Goal: Task Accomplishment & Management: Manage account settings

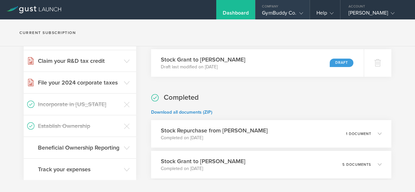
scroll to position [97, 0]
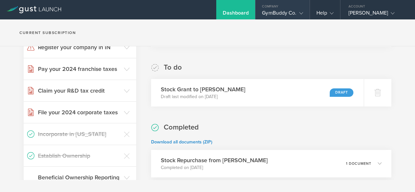
click at [279, 10] on div "GymBuddy Co." at bounding box center [282, 15] width 41 height 10
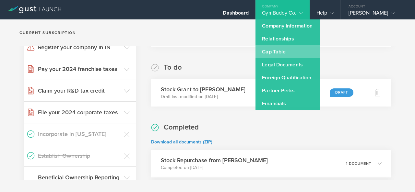
click at [288, 58] on link "Cap Table" at bounding box center [288, 51] width 65 height 13
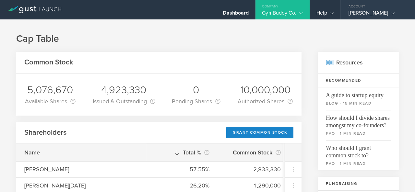
click at [375, 13] on div "[PERSON_NAME]" at bounding box center [376, 15] width 55 height 10
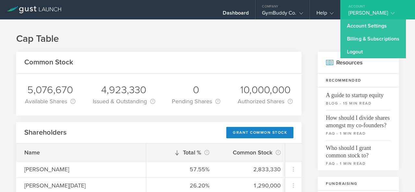
click at [359, 8] on div "Account" at bounding box center [378, 5] width 75 height 10
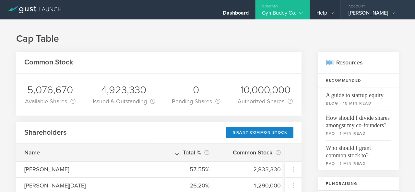
click at [356, 6] on div "Account" at bounding box center [378, 5] width 75 height 10
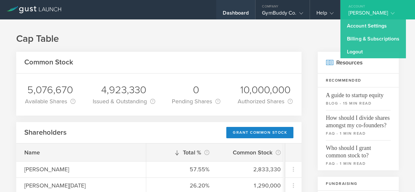
click at [245, 12] on div "Dashboard" at bounding box center [236, 15] width 26 height 10
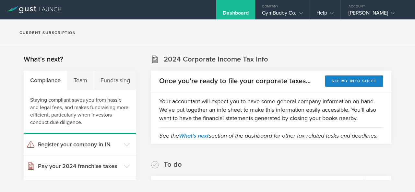
click at [40, 10] on icon at bounding box center [33, 9] width 55 height 7
click at [83, 81] on div "Team" at bounding box center [80, 80] width 27 height 19
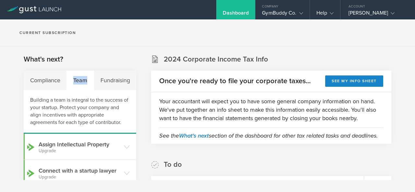
click at [83, 81] on div "Team" at bounding box center [80, 80] width 27 height 19
click at [367, 14] on div "[PERSON_NAME]" at bounding box center [376, 15] width 55 height 10
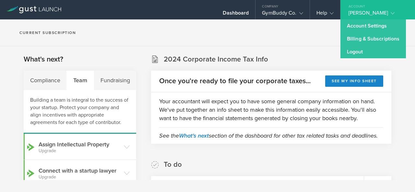
click at [364, 30] on link "Account Settings" at bounding box center [374, 25] width 66 height 13
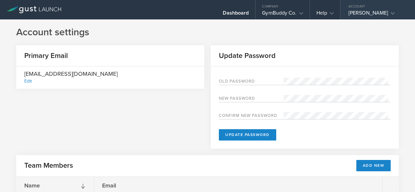
click at [362, 10] on div "[PERSON_NAME]" at bounding box center [376, 15] width 55 height 10
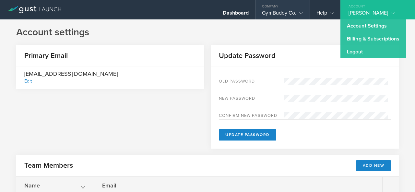
click at [284, 10] on div "GymBuddy Co." at bounding box center [282, 15] width 41 height 10
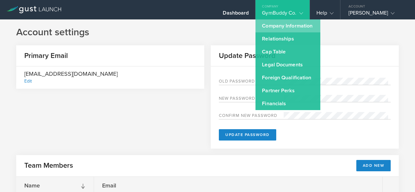
click at [279, 25] on link "Company Information" at bounding box center [288, 25] width 65 height 13
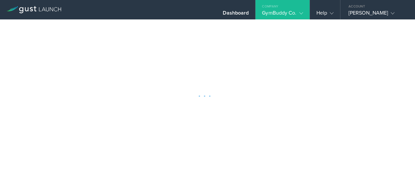
click at [279, 25] on div at bounding box center [207, 96] width 415 height 192
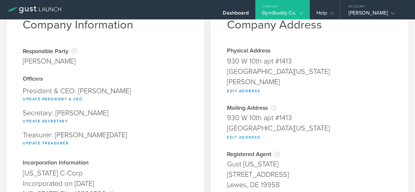
scroll to position [65, 0]
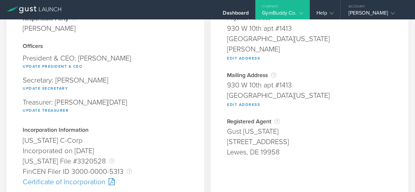
click at [276, 4] on div "Company" at bounding box center [283, 5] width 54 height 10
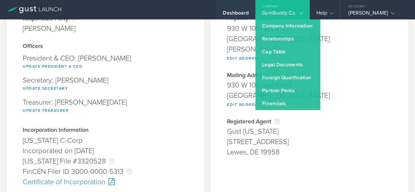
click at [238, 15] on div "Dashboard" at bounding box center [236, 15] width 26 height 10
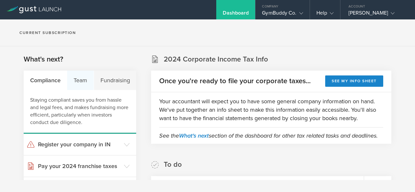
click at [76, 80] on div "Team" at bounding box center [80, 80] width 27 height 19
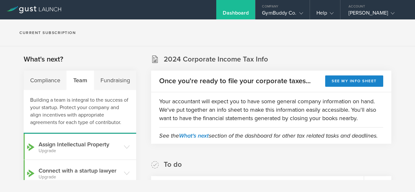
click at [47, 9] on icon at bounding box center [33, 9] width 55 height 7
click at [301, 13] on icon at bounding box center [302, 13] width 4 height 4
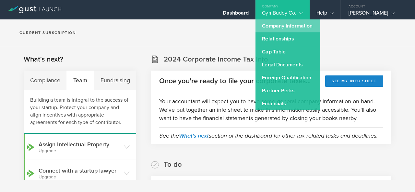
click at [287, 31] on link "Company Information" at bounding box center [288, 25] width 65 height 13
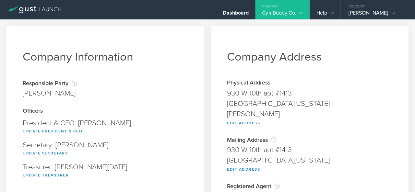
click at [283, 7] on div "Company" at bounding box center [283, 5] width 54 height 10
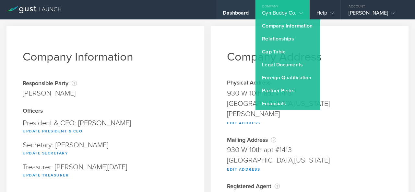
click at [245, 3] on div "Dashboard" at bounding box center [235, 9] width 39 height 19
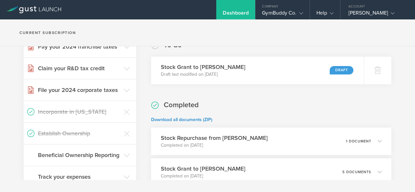
scroll to position [130, 0]
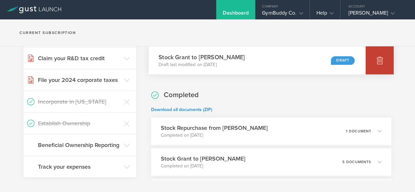
click at [376, 64] on icon at bounding box center [380, 60] width 8 height 8
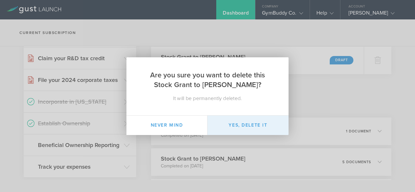
click at [256, 120] on button "Yes, delete it" at bounding box center [248, 125] width 81 height 19
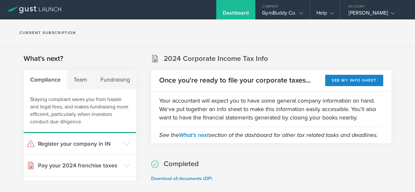
scroll to position [0, 0]
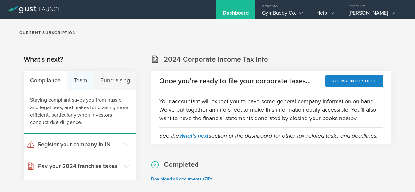
click at [82, 81] on div "Team" at bounding box center [80, 80] width 27 height 19
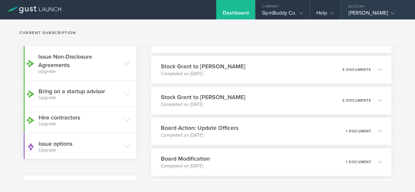
scroll to position [130, 0]
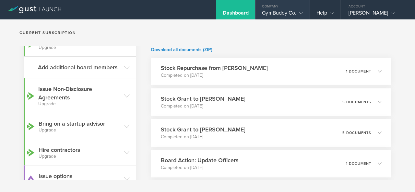
click at [288, 11] on div "GymBuddy Co." at bounding box center [282, 15] width 41 height 10
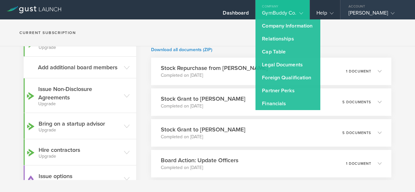
click at [363, 10] on div "[PERSON_NAME]" at bounding box center [376, 15] width 55 height 10
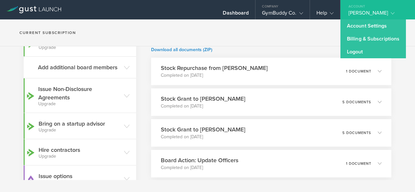
click at [366, 50] on link "Logout" at bounding box center [374, 51] width 66 height 13
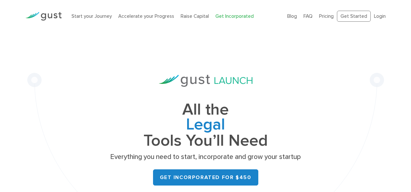
click at [380, 17] on link "Login" at bounding box center [380, 16] width 12 height 6
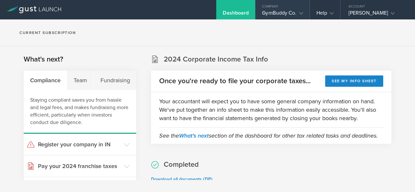
click at [288, 12] on div "GymBuddy Co." at bounding box center [282, 15] width 41 height 10
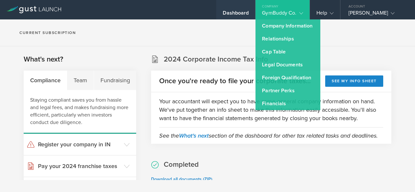
click at [239, 13] on div "Dashboard" at bounding box center [236, 15] width 26 height 10
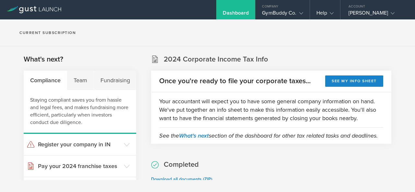
click at [239, 13] on div "Dashboard" at bounding box center [236, 15] width 26 height 10
click at [266, 16] on div "GymBuddy Co." at bounding box center [282, 15] width 41 height 10
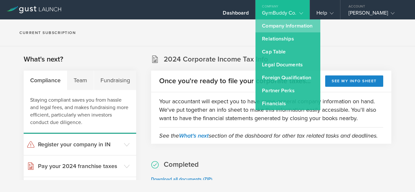
click at [272, 27] on link "Company Information" at bounding box center [288, 25] width 65 height 13
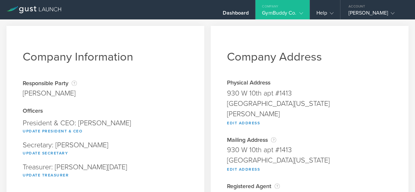
click at [286, 8] on div "Company" at bounding box center [283, 5] width 54 height 10
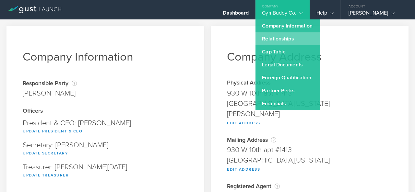
click at [302, 35] on link "Relationships" at bounding box center [288, 38] width 65 height 13
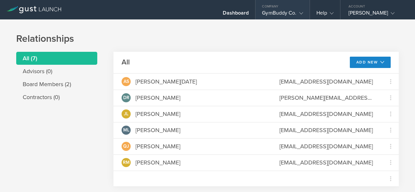
click at [286, 12] on div "GymBuddy Co." at bounding box center [282, 15] width 41 height 10
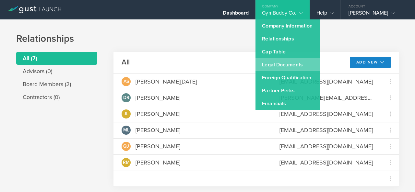
click at [288, 62] on link "Legal Documents" at bounding box center [288, 64] width 65 height 13
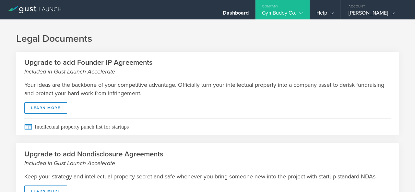
click at [278, 16] on div "GymBuddy Co." at bounding box center [282, 15] width 41 height 10
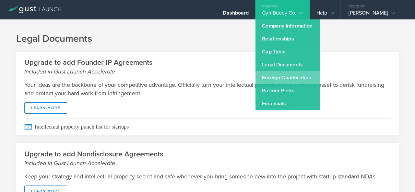
click at [287, 74] on link "Foreign Qualification" at bounding box center [288, 77] width 65 height 13
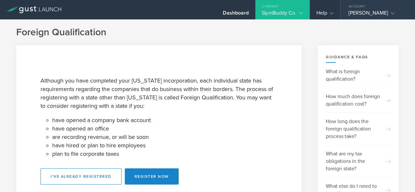
click at [367, 15] on div "Roger Mackinnon, Jr." at bounding box center [376, 15] width 55 height 10
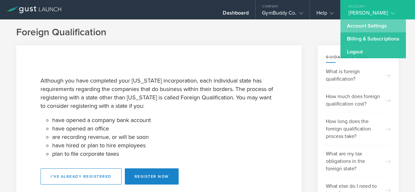
click at [359, 22] on link "Account Settings" at bounding box center [374, 25] width 66 height 13
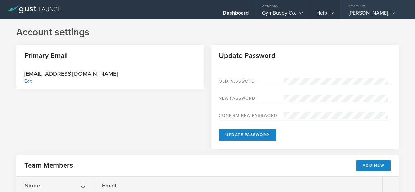
click at [352, 16] on div "[PERSON_NAME]" at bounding box center [376, 15] width 55 height 10
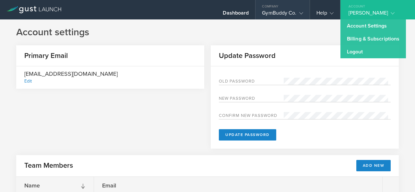
click at [288, 17] on div "GymBuddy Co." at bounding box center [282, 15] width 41 height 10
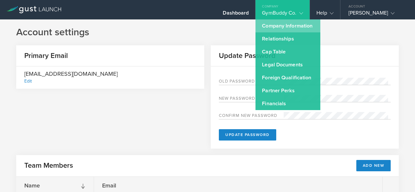
click at [290, 23] on link "Company Information" at bounding box center [288, 25] width 65 height 13
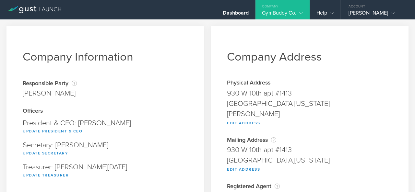
click at [287, 13] on div "GymBuddy Co." at bounding box center [282, 15] width 41 height 10
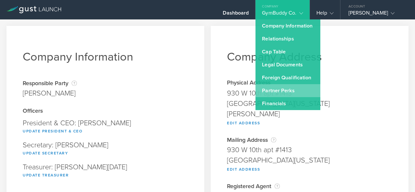
click at [294, 96] on link "Partner Perks" at bounding box center [288, 90] width 65 height 13
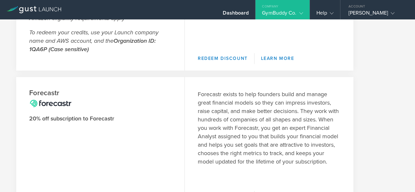
scroll to position [32, 0]
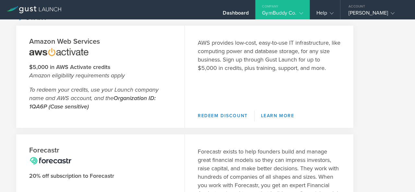
click at [278, 7] on div "Company" at bounding box center [283, 5] width 54 height 10
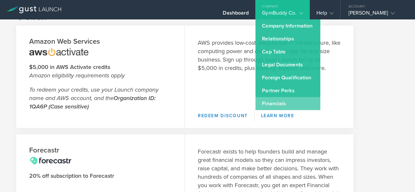
click at [281, 102] on link "Financials" at bounding box center [288, 103] width 65 height 13
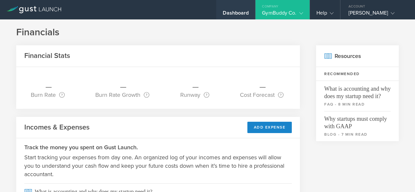
click at [240, 15] on div "Dashboard" at bounding box center [236, 15] width 26 height 10
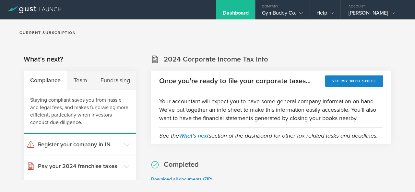
click at [45, 13] on div at bounding box center [34, 9] width 68 height 19
click at [25, 7] on icon at bounding box center [33, 9] width 55 height 7
click at [24, 6] on icon at bounding box center [33, 9] width 55 height 7
click at [24, 7] on icon at bounding box center [33, 9] width 55 height 7
click at [395, 11] on gust-icon at bounding box center [392, 13] width 6 height 6
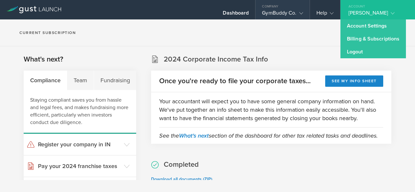
click at [308, 15] on div "GymBuddy Co." at bounding box center [283, 15] width 54 height 10
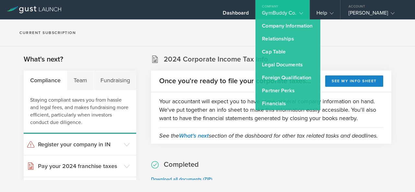
click at [383, 57] on section "2024 Corporate Income Tax Info Once you're ready to file your corporate taxes..…" at bounding box center [271, 100] width 241 height 90
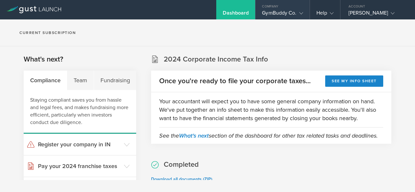
click at [280, 11] on div "GymBuddy Co." at bounding box center [282, 15] width 41 height 10
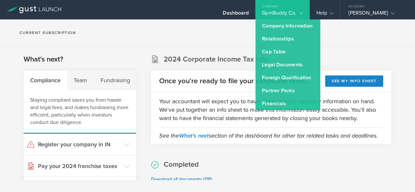
click at [298, 7] on div "Company" at bounding box center [283, 5] width 54 height 10
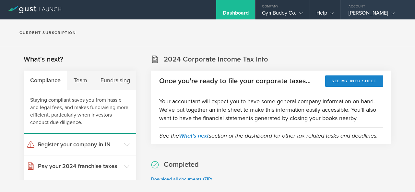
click at [357, 11] on div "[PERSON_NAME]" at bounding box center [376, 15] width 55 height 10
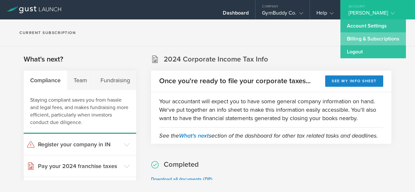
click at [361, 39] on link "Billing & Subscriptions" at bounding box center [374, 38] width 66 height 13
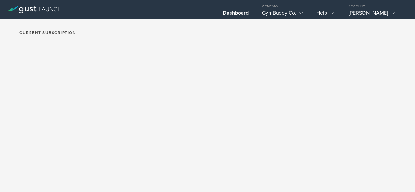
click at [49, 10] on icon at bounding box center [33, 9] width 55 height 7
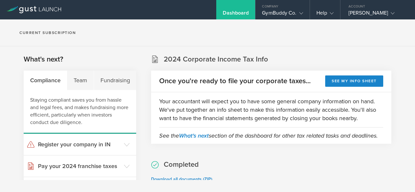
click at [52, 10] on icon at bounding box center [33, 9] width 55 height 7
click at [348, 13] on div "[PERSON_NAME]" at bounding box center [378, 15] width 75 height 10
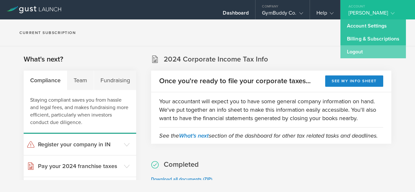
click at [354, 50] on link "Logout" at bounding box center [374, 51] width 66 height 13
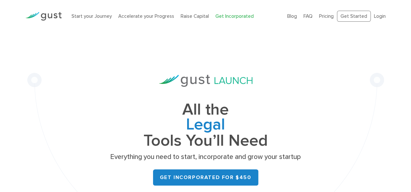
click at [389, 88] on div "All the Legal Cap Table Fundraising Governance Tools You’ll Need Everything you…" at bounding box center [205, 144] width 370 height 225
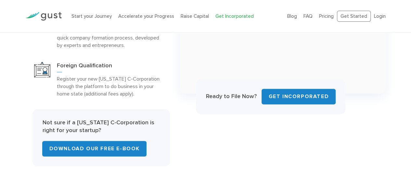
scroll to position [390, 0]
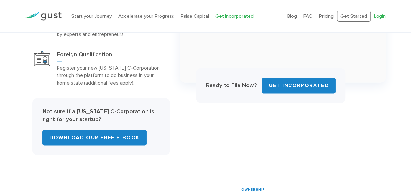
click at [382, 16] on link "Login" at bounding box center [380, 16] width 12 height 6
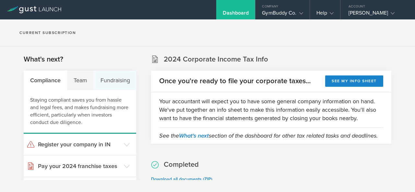
click at [116, 76] on div "Fundraising" at bounding box center [115, 80] width 42 height 19
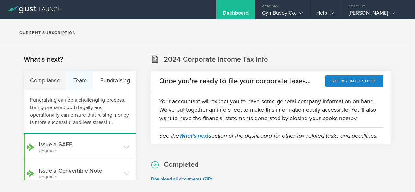
click at [75, 83] on div "Team" at bounding box center [80, 80] width 27 height 19
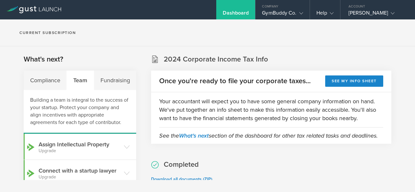
click at [41, 9] on icon at bounding box center [33, 9] width 55 height 7
click at [16, 9] on icon at bounding box center [33, 9] width 55 height 7
click at [309, 12] on div "GymBuddy Co." at bounding box center [283, 15] width 54 height 10
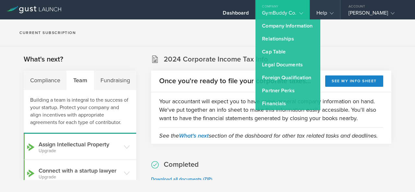
click at [325, 11] on div "Help" at bounding box center [325, 15] width 17 height 10
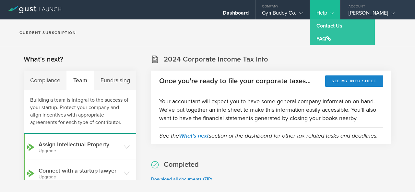
click at [362, 16] on div "[PERSON_NAME]" at bounding box center [376, 15] width 55 height 10
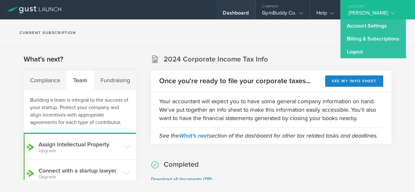
click at [234, 15] on div "Dashboard" at bounding box center [236, 15] width 26 height 10
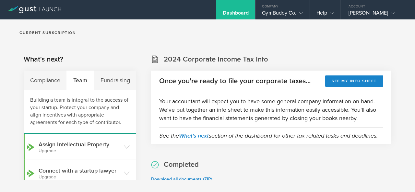
click at [234, 15] on div "Dashboard" at bounding box center [236, 15] width 26 height 10
click at [381, 10] on div "[PERSON_NAME]" at bounding box center [376, 15] width 55 height 10
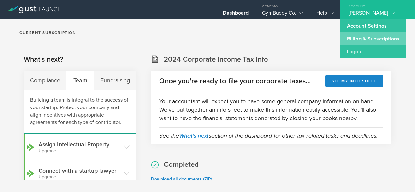
click at [368, 37] on link "Billing & Subscriptions" at bounding box center [374, 38] width 66 height 13
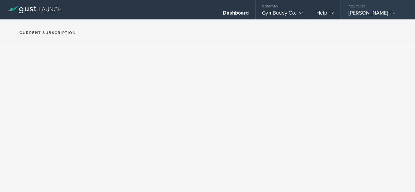
click at [376, 9] on div "Account" at bounding box center [378, 5] width 75 height 10
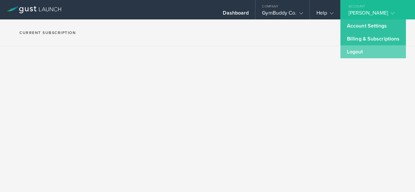
click at [354, 55] on link "Logout" at bounding box center [374, 51] width 66 height 13
